Goal: Task Accomplishment & Management: Use online tool/utility

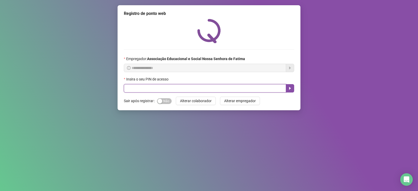
click at [161, 88] on input "text" at bounding box center [205, 88] width 162 height 8
click at [134, 88] on input "text" at bounding box center [205, 88] width 162 height 8
click at [132, 87] on input "text" at bounding box center [205, 88] width 162 height 8
click at [131, 87] on input "text" at bounding box center [205, 88] width 162 height 8
click at [140, 89] on input "text" at bounding box center [205, 88] width 162 height 8
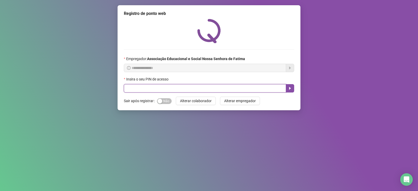
click at [139, 88] on input "text" at bounding box center [205, 88] width 162 height 8
type input "***"
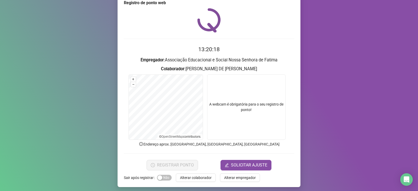
scroll to position [13, 0]
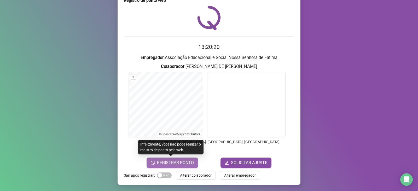
click at [187, 163] on span "REGISTRAR PONTO" at bounding box center [175, 163] width 37 height 6
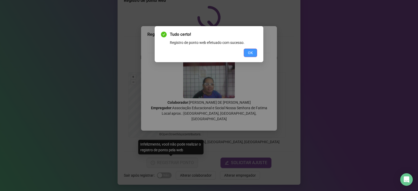
click at [252, 51] on span "OK" at bounding box center [250, 53] width 5 height 6
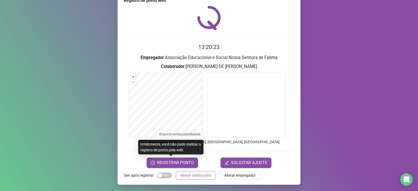
click at [199, 176] on span "Alterar colaborador" at bounding box center [196, 175] width 32 height 6
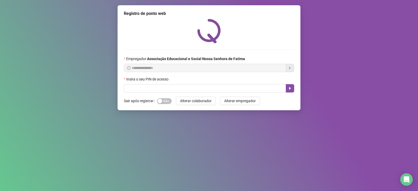
click at [348, 95] on div "**********" at bounding box center [209, 95] width 418 height 191
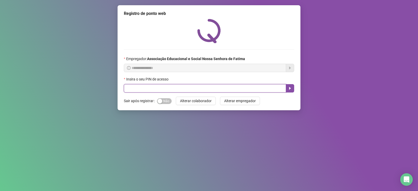
click at [172, 89] on input "text" at bounding box center [205, 88] width 162 height 8
click at [180, 88] on input "text" at bounding box center [205, 88] width 162 height 8
type input "***"
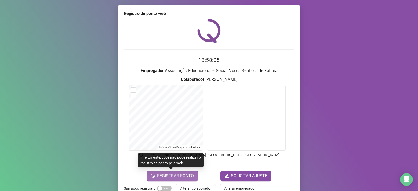
click at [176, 175] on span "REGISTRAR PONTO" at bounding box center [175, 176] width 37 height 6
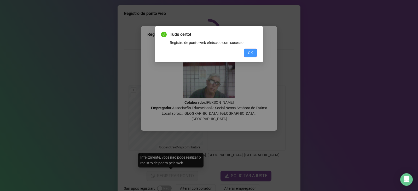
click at [252, 54] on span "OK" at bounding box center [250, 53] width 5 height 6
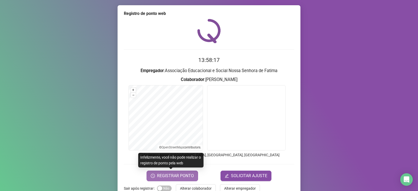
click at [174, 173] on span "REGISTRAR PONTO" at bounding box center [175, 176] width 37 height 6
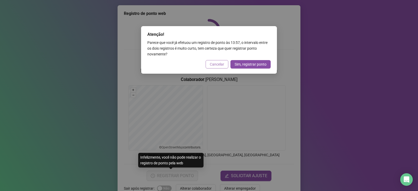
click at [218, 63] on span "Cancelar" at bounding box center [217, 64] width 14 height 6
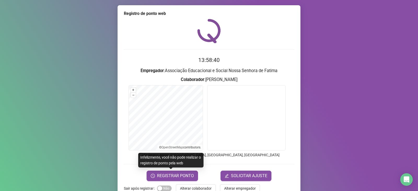
click at [362, 132] on div "Registro de ponto web 13:58:40 Empregador : Associação Educacional e Social Nos…" at bounding box center [209, 95] width 418 height 191
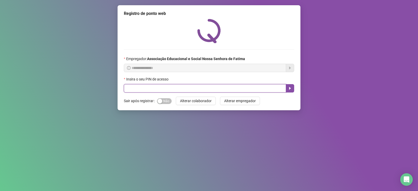
click at [219, 89] on input "text" at bounding box center [205, 88] width 162 height 8
type input "*****"
click at [290, 90] on icon "caret-right" at bounding box center [290, 88] width 4 height 4
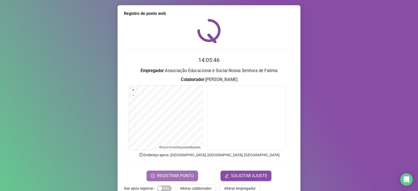
click at [179, 175] on span "REGISTRAR PONTO" at bounding box center [175, 176] width 37 height 6
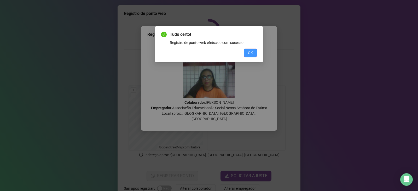
click at [251, 52] on span "OK" at bounding box center [250, 53] width 5 height 6
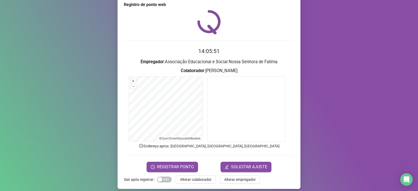
scroll to position [13, 0]
